Goal: Transaction & Acquisition: Purchase product/service

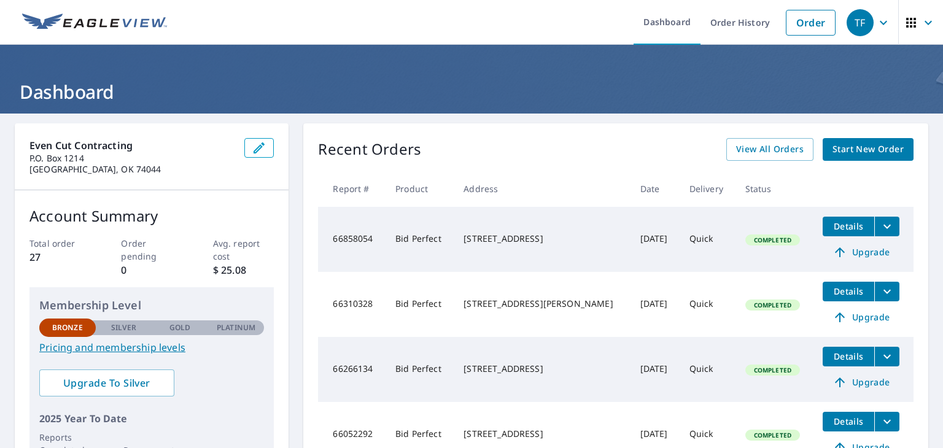
click at [868, 153] on span "Start New Order" at bounding box center [868, 149] width 71 height 15
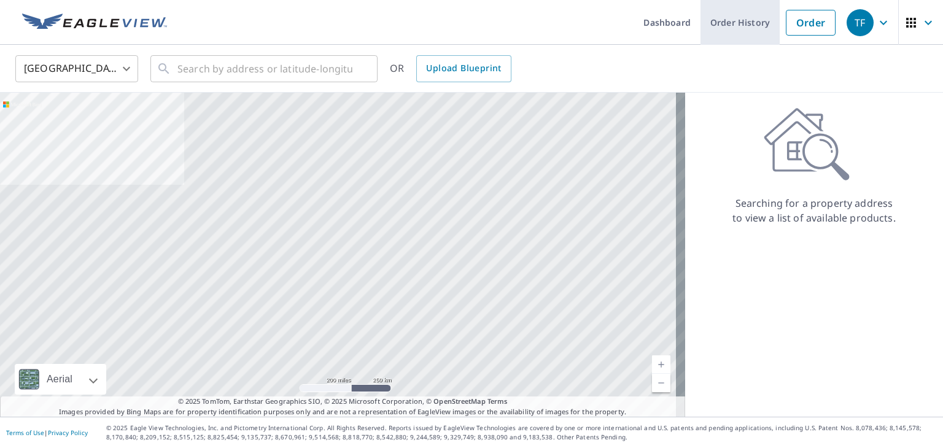
click at [735, 35] on link "Order History" at bounding box center [740, 22] width 79 height 45
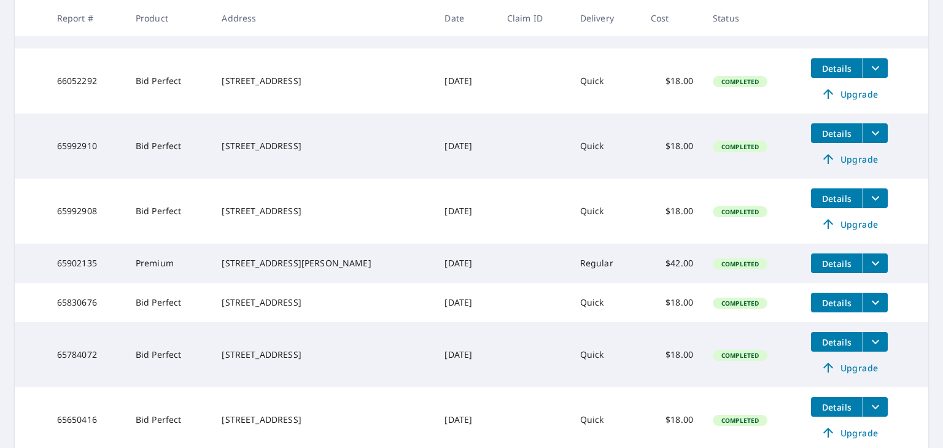
scroll to position [523, 0]
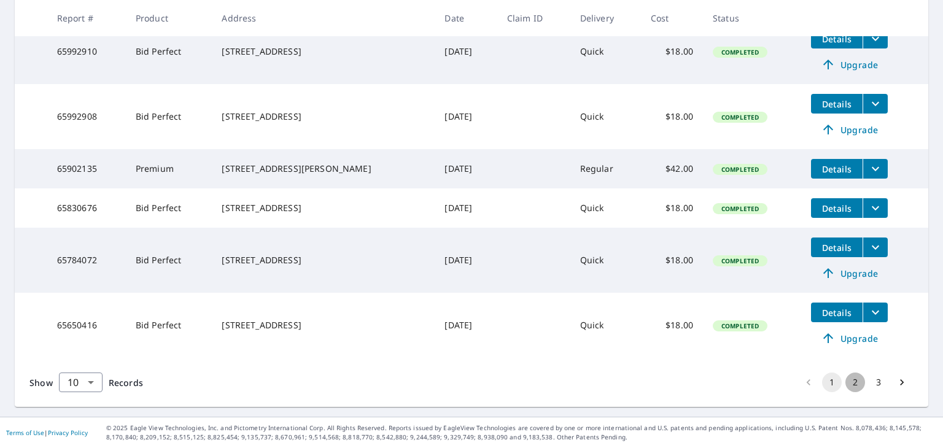
click at [850, 378] on button "2" at bounding box center [856, 383] width 20 height 20
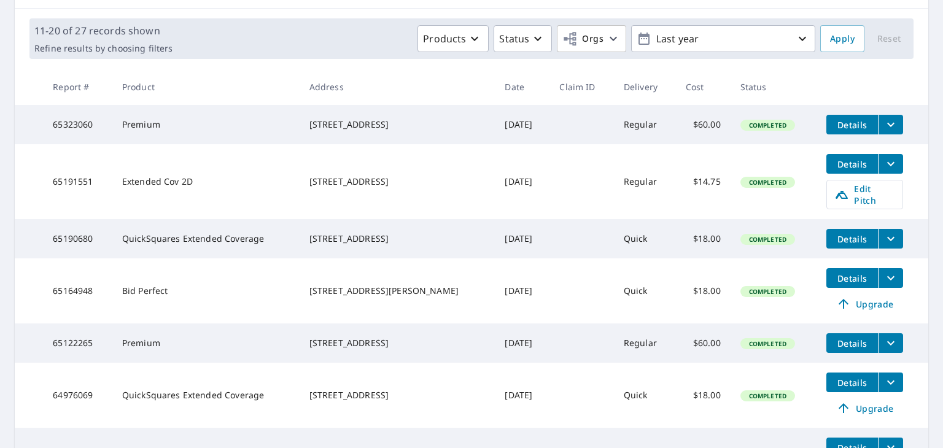
scroll to position [168, 0]
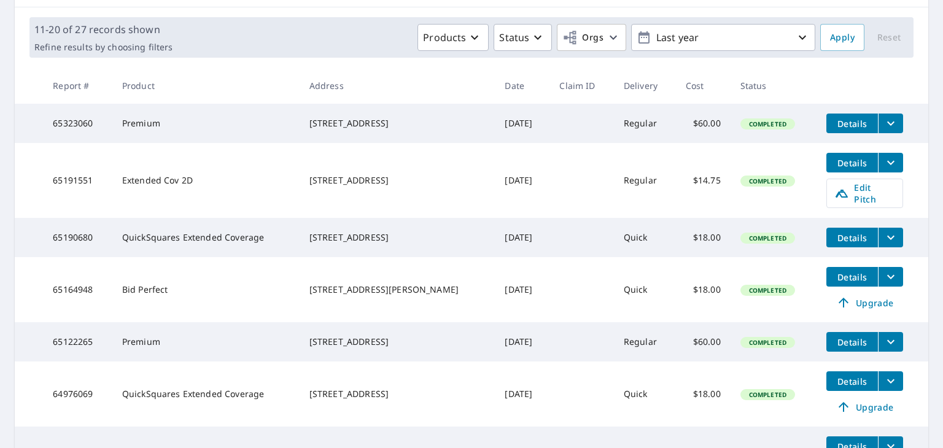
click at [884, 280] on icon "filesDropdownBtn-65164948" at bounding box center [891, 277] width 15 height 15
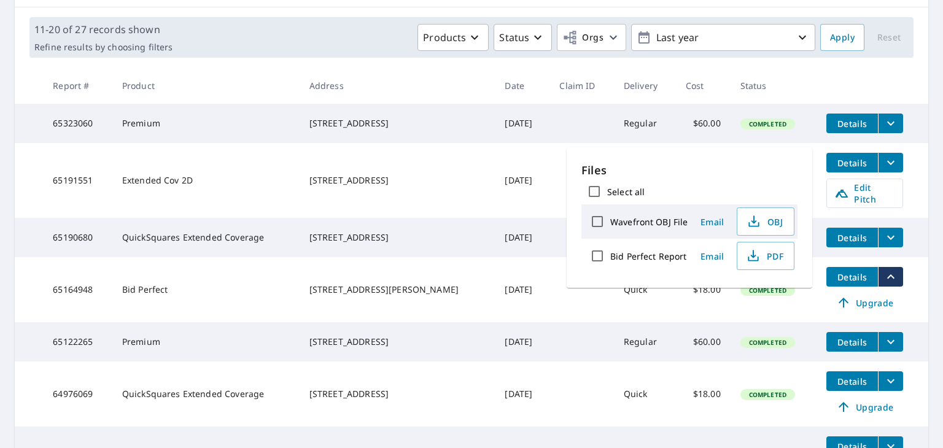
click at [923, 292] on main "​ Search Download Excel 11-20 of 27 records shown Refine results by choosing fi…" at bounding box center [471, 319] width 943 height 749
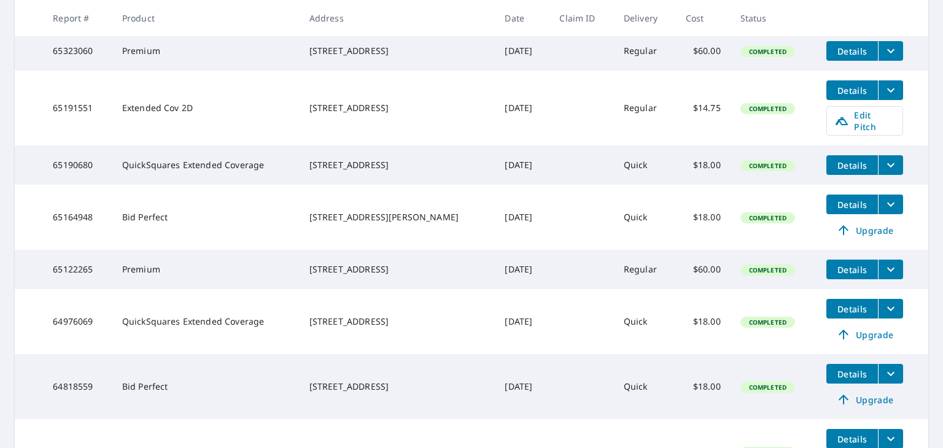
scroll to position [241, 0]
click at [838, 203] on span "Details" at bounding box center [852, 205] width 37 height 12
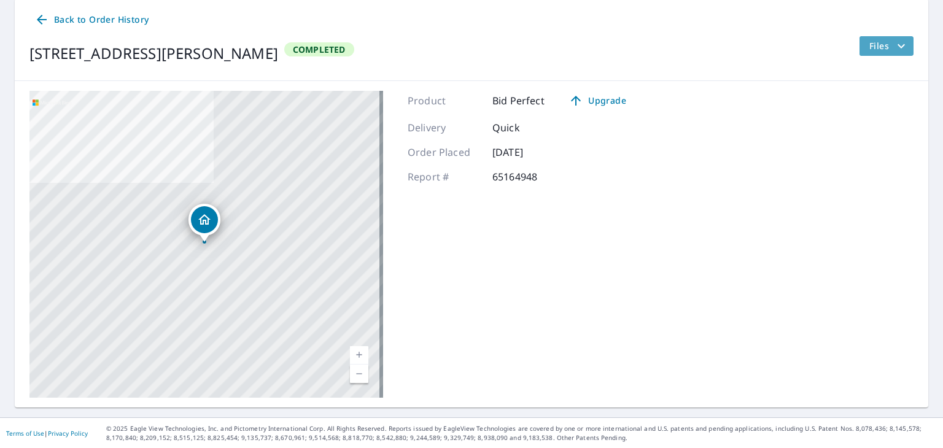
click at [894, 47] on icon "filesDropdownBtn-65164948" at bounding box center [901, 46] width 15 height 15
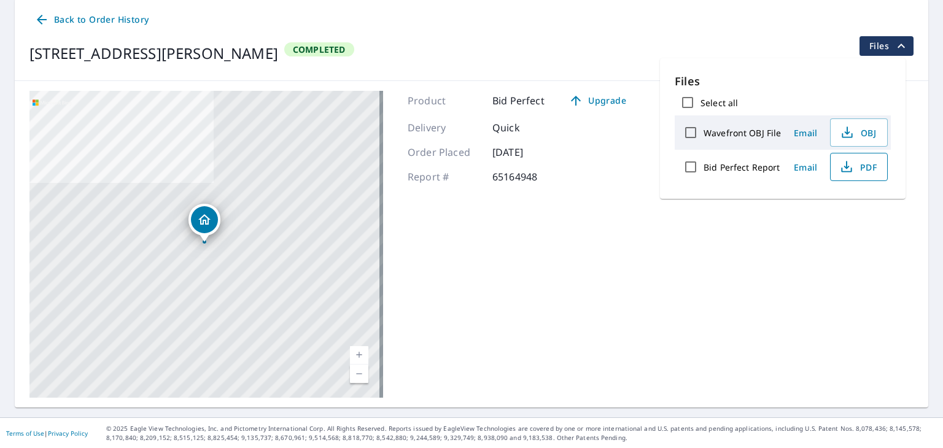
click at [872, 169] on span "PDF" at bounding box center [857, 167] width 39 height 15
click at [41, 21] on icon at bounding box center [41, 19] width 15 height 15
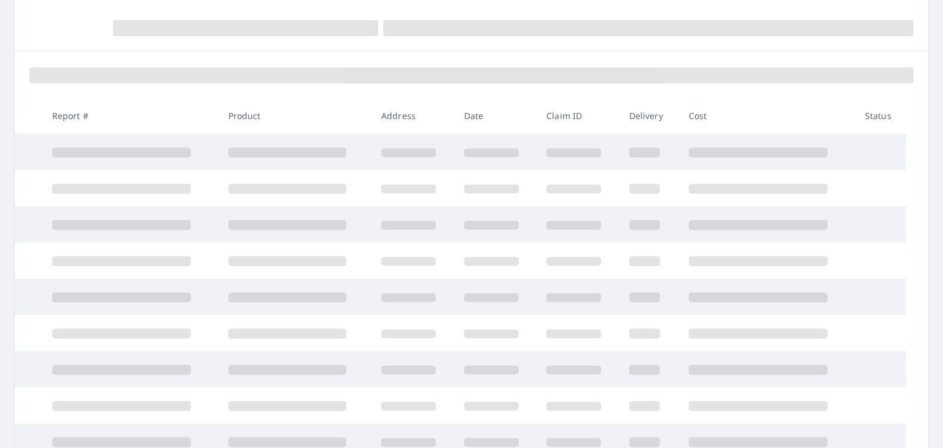
click at [243, 222] on span at bounding box center [287, 225] width 118 height 10
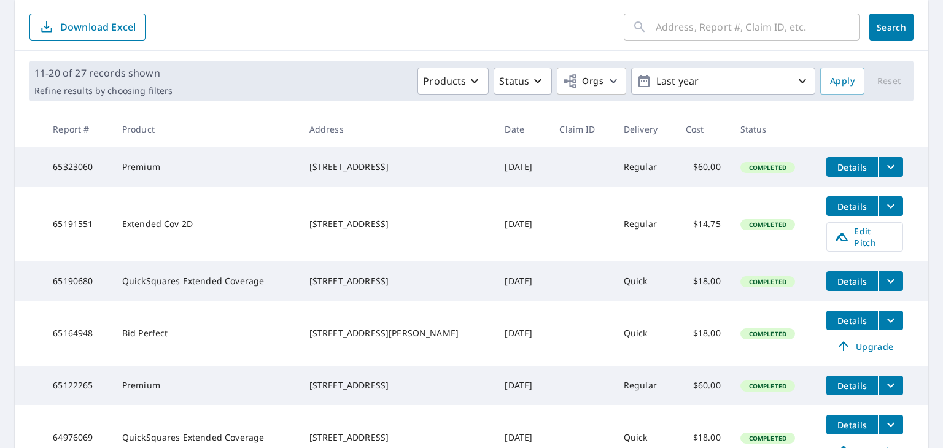
scroll to position [462, 0]
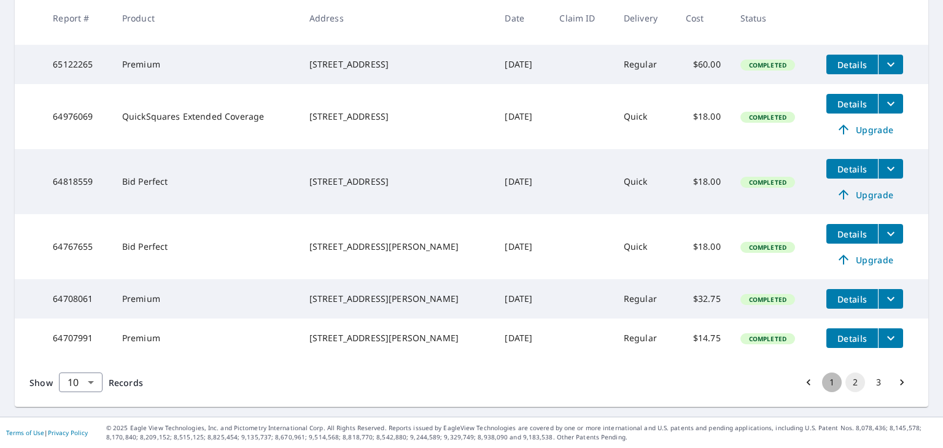
click at [823, 381] on button "1" at bounding box center [832, 383] width 20 height 20
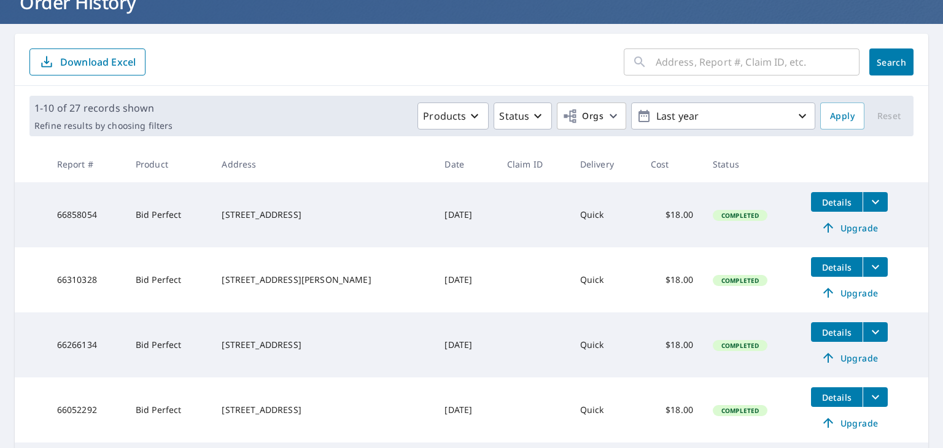
scroll to position [151, 0]
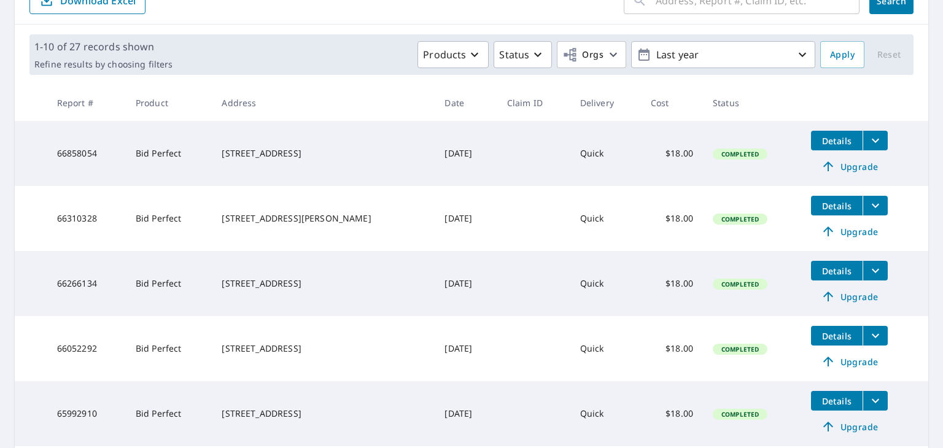
click at [842, 297] on span "Upgrade" at bounding box center [850, 296] width 62 height 15
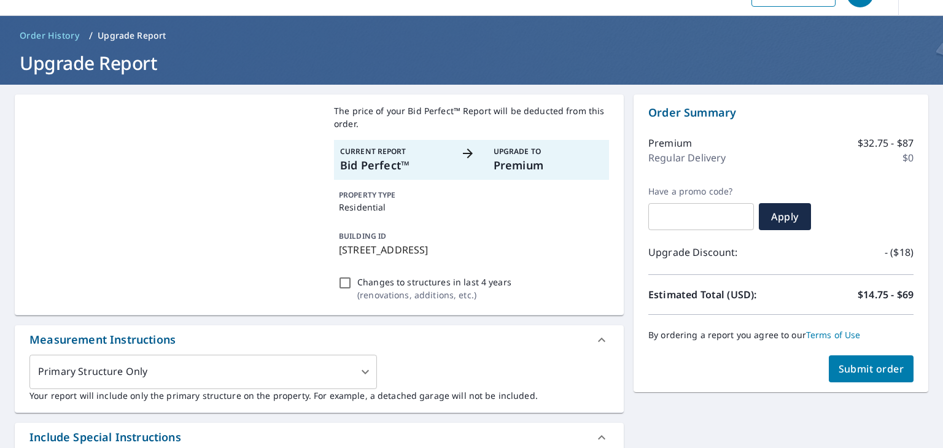
scroll to position [28, 0]
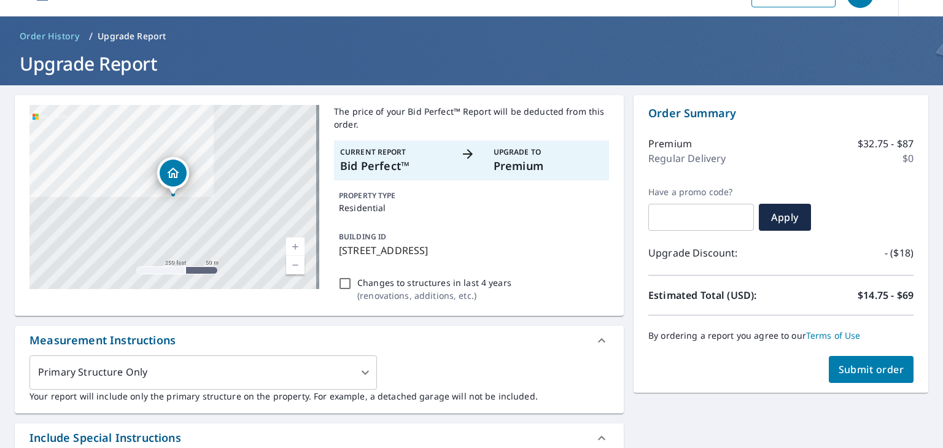
click at [870, 372] on span "Submit order" at bounding box center [872, 370] width 66 height 14
